Goal: Connect with others: Connect with others

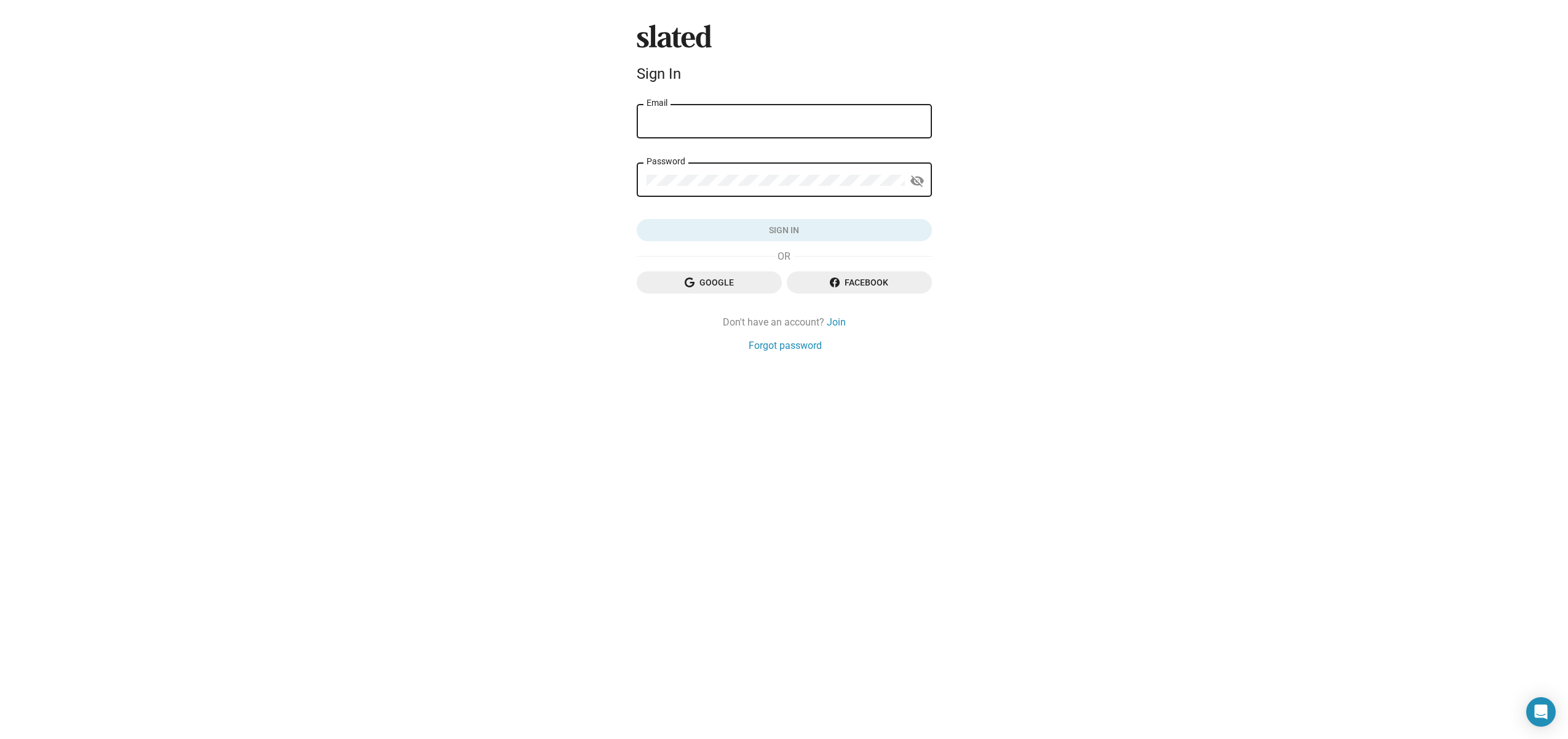
click at [695, 112] on div "Email" at bounding box center [784, 120] width 276 height 36
click at [714, 290] on span "Google" at bounding box center [710, 282] width 126 height 22
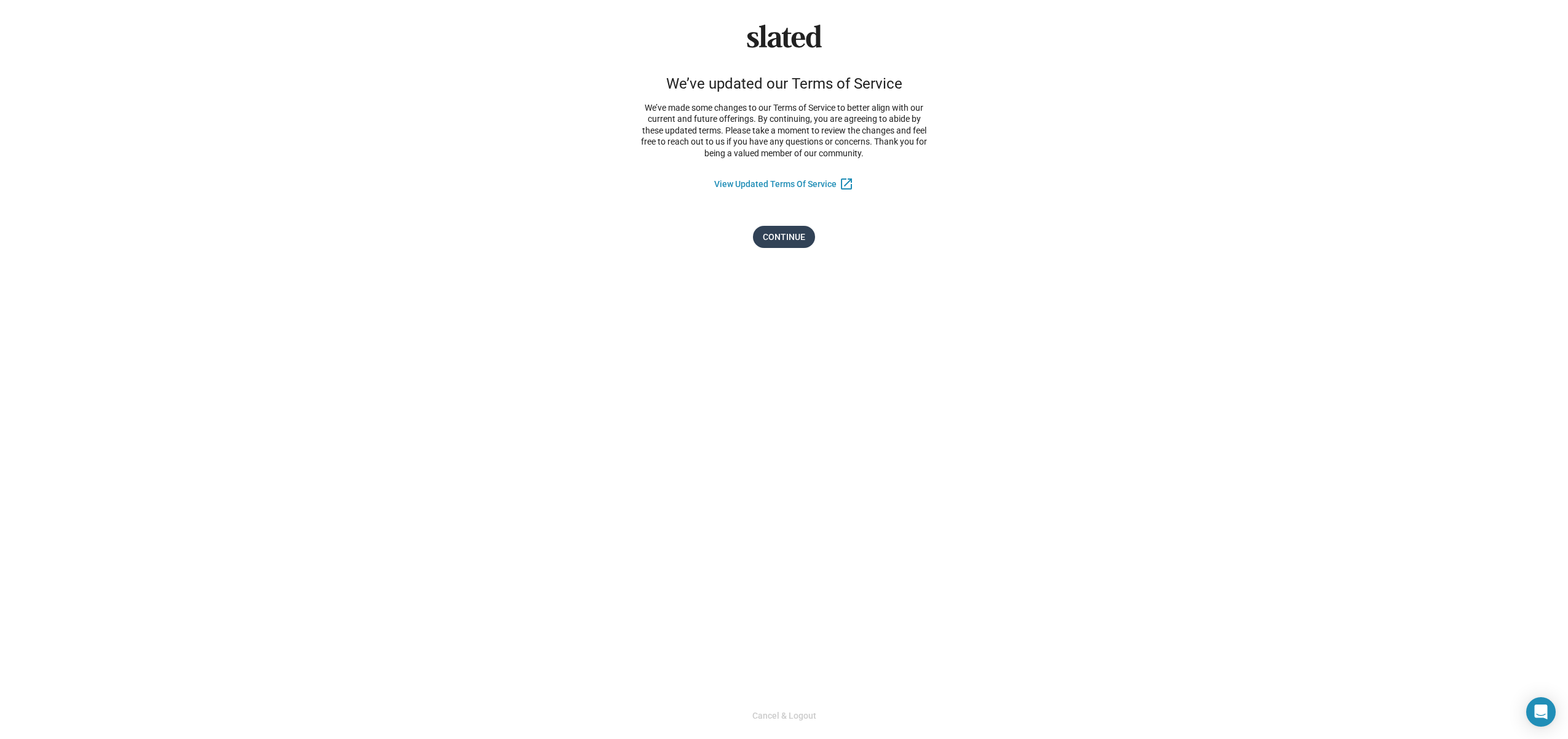
click at [800, 242] on span "Continue" at bounding box center [784, 236] width 42 height 22
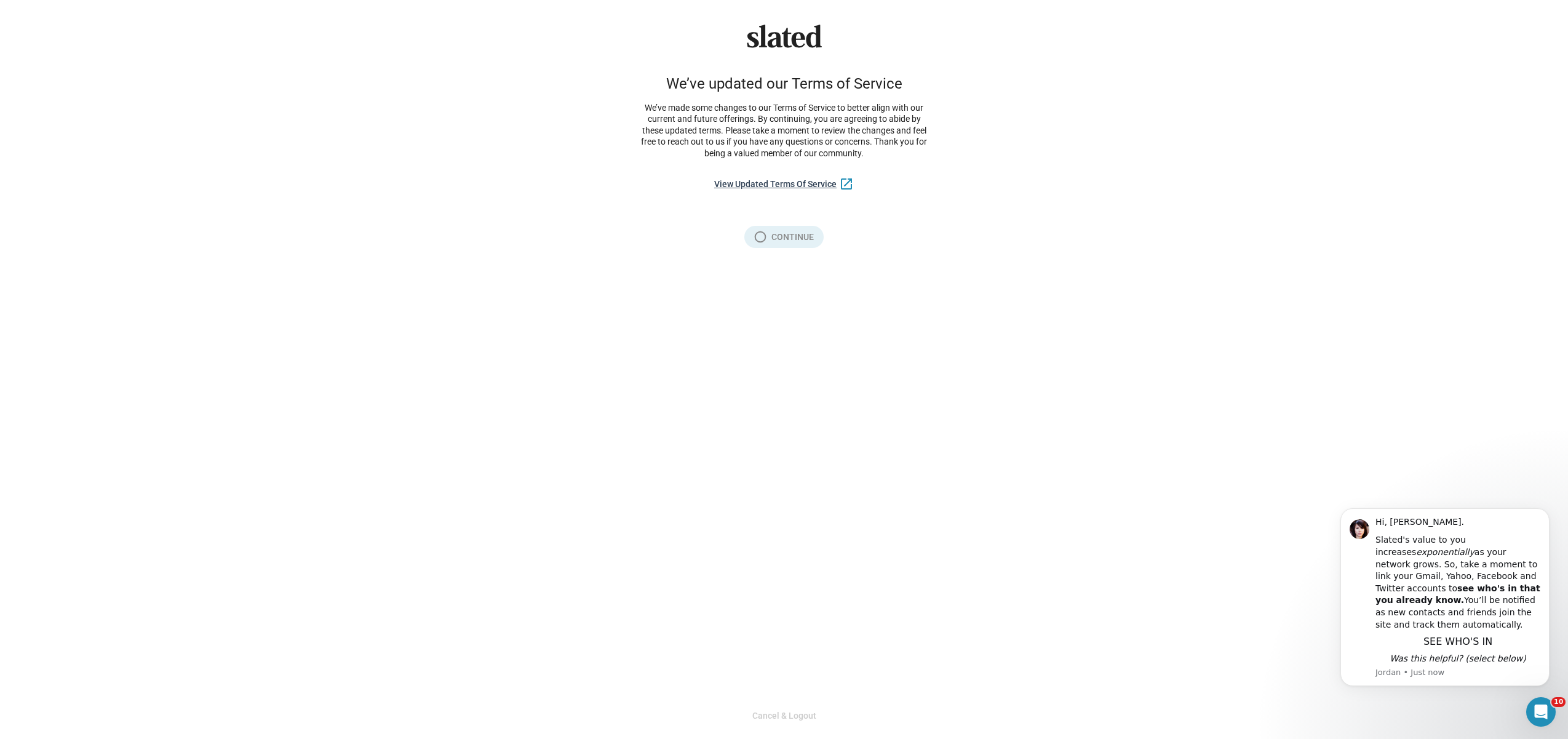
click at [821, 185] on link "View Updated Terms Of Service" at bounding box center [775, 184] width 122 height 10
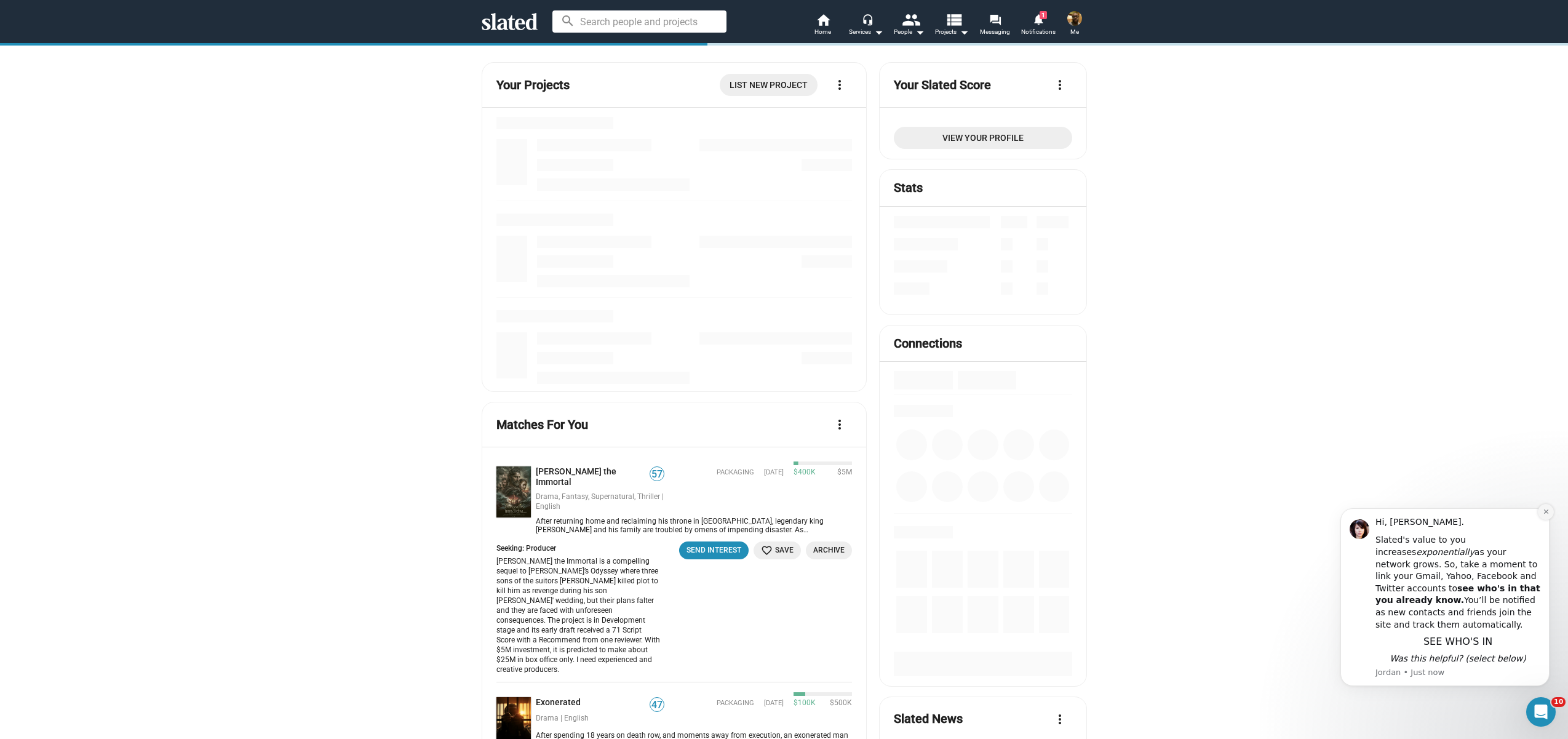
click at [1546, 515] on button "Dismiss notification" at bounding box center [1546, 512] width 16 height 16
